Goal: Information Seeking & Learning: Learn about a topic

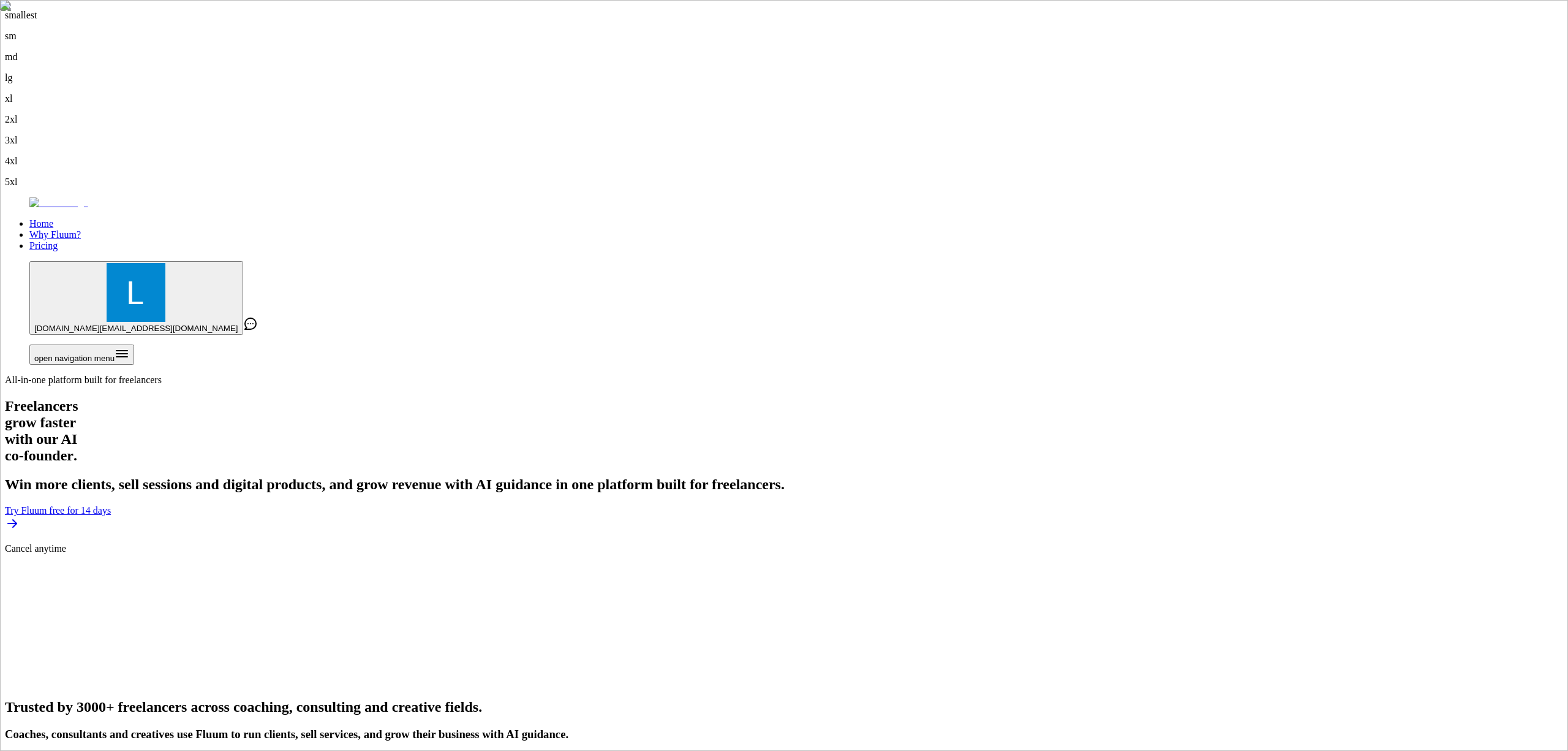
click at [81, 229] on link "Why Fluum?" at bounding box center [54, 234] width 51 height 11
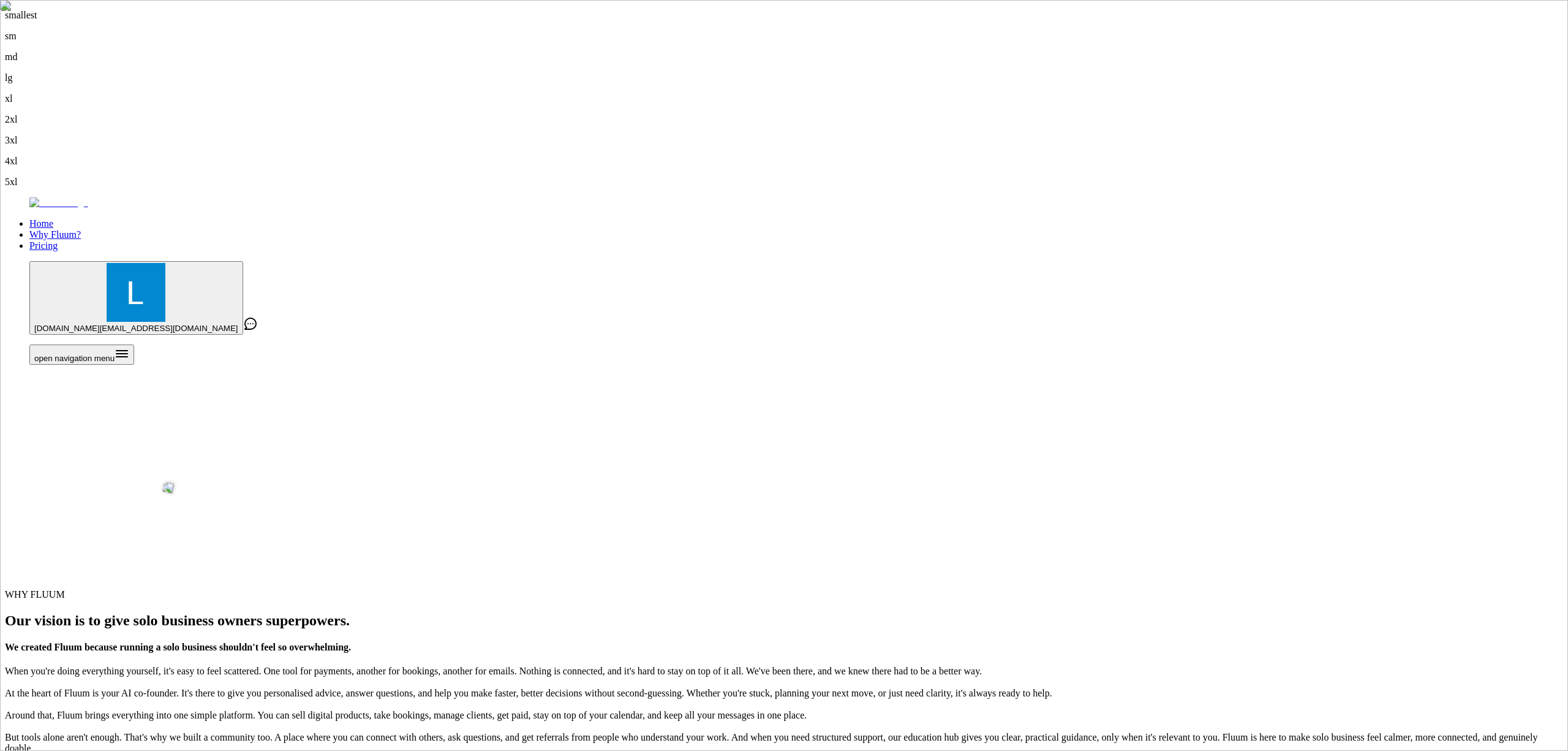
click at [53, 218] on link "Home" at bounding box center [41, 223] width 24 height 11
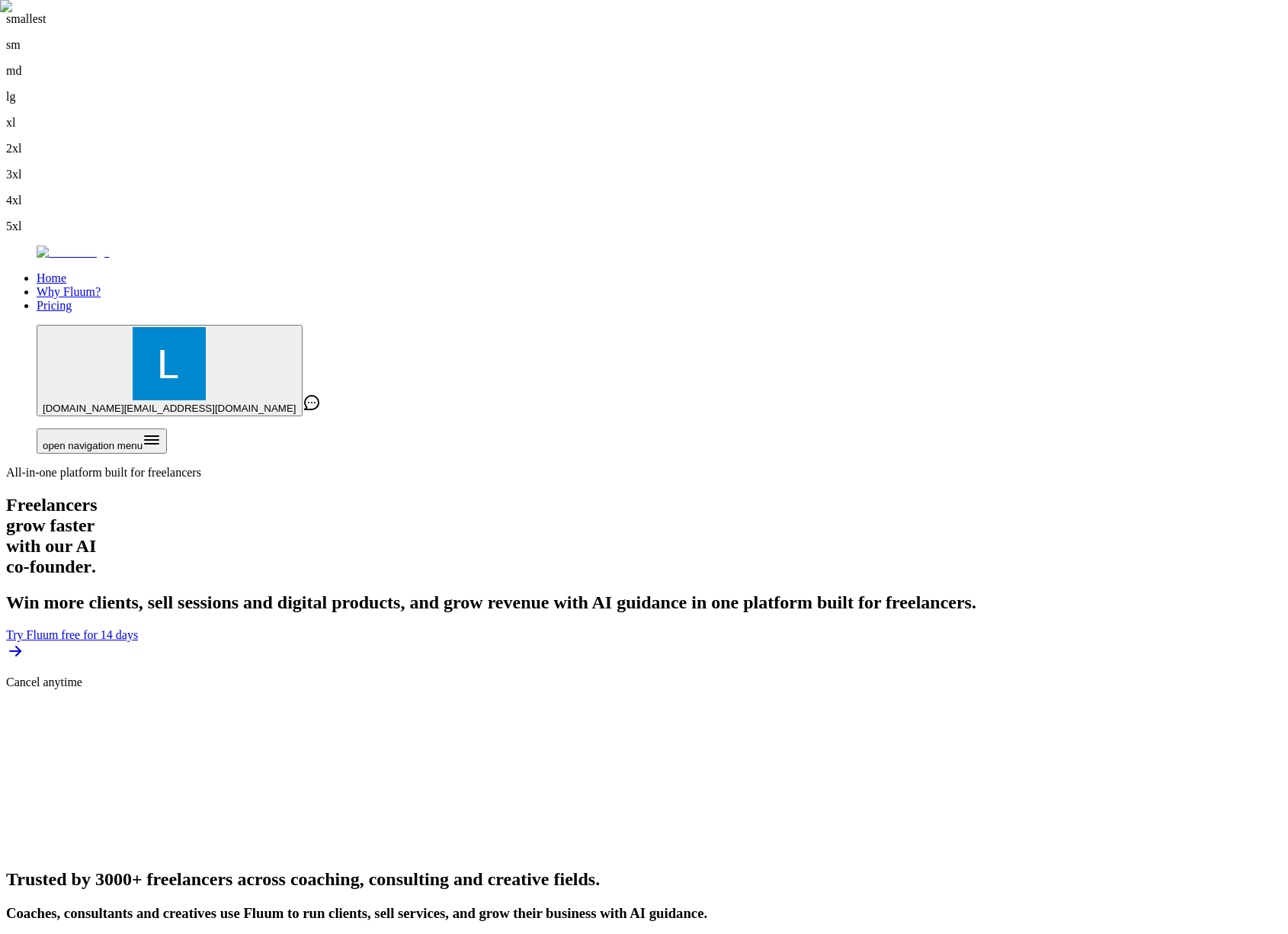
scroll to position [2570, 0]
